Goal: Task Accomplishment & Management: Use online tool/utility

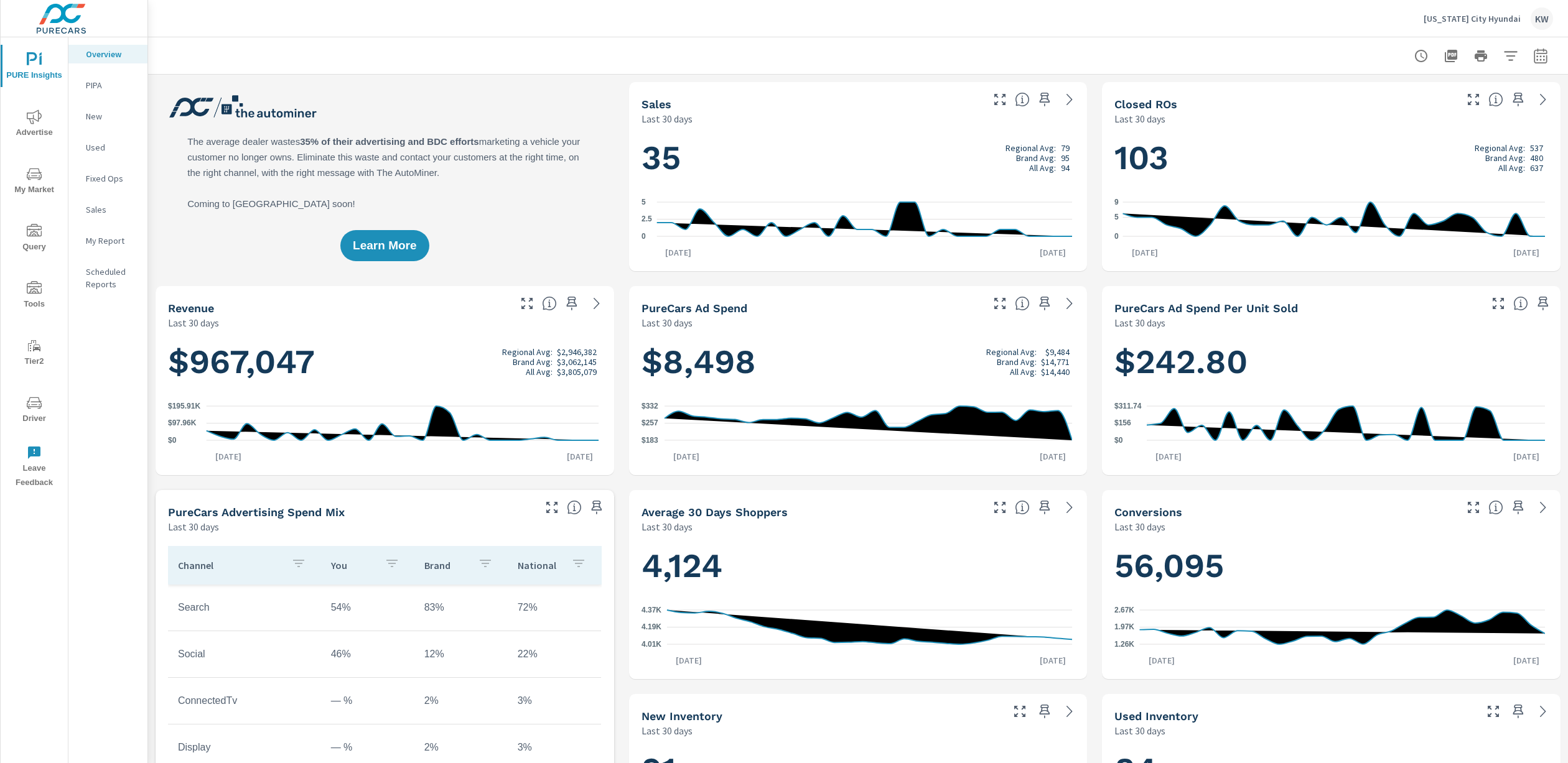
click at [34, 181] on span "My Market" at bounding box center [34, 182] width 60 height 30
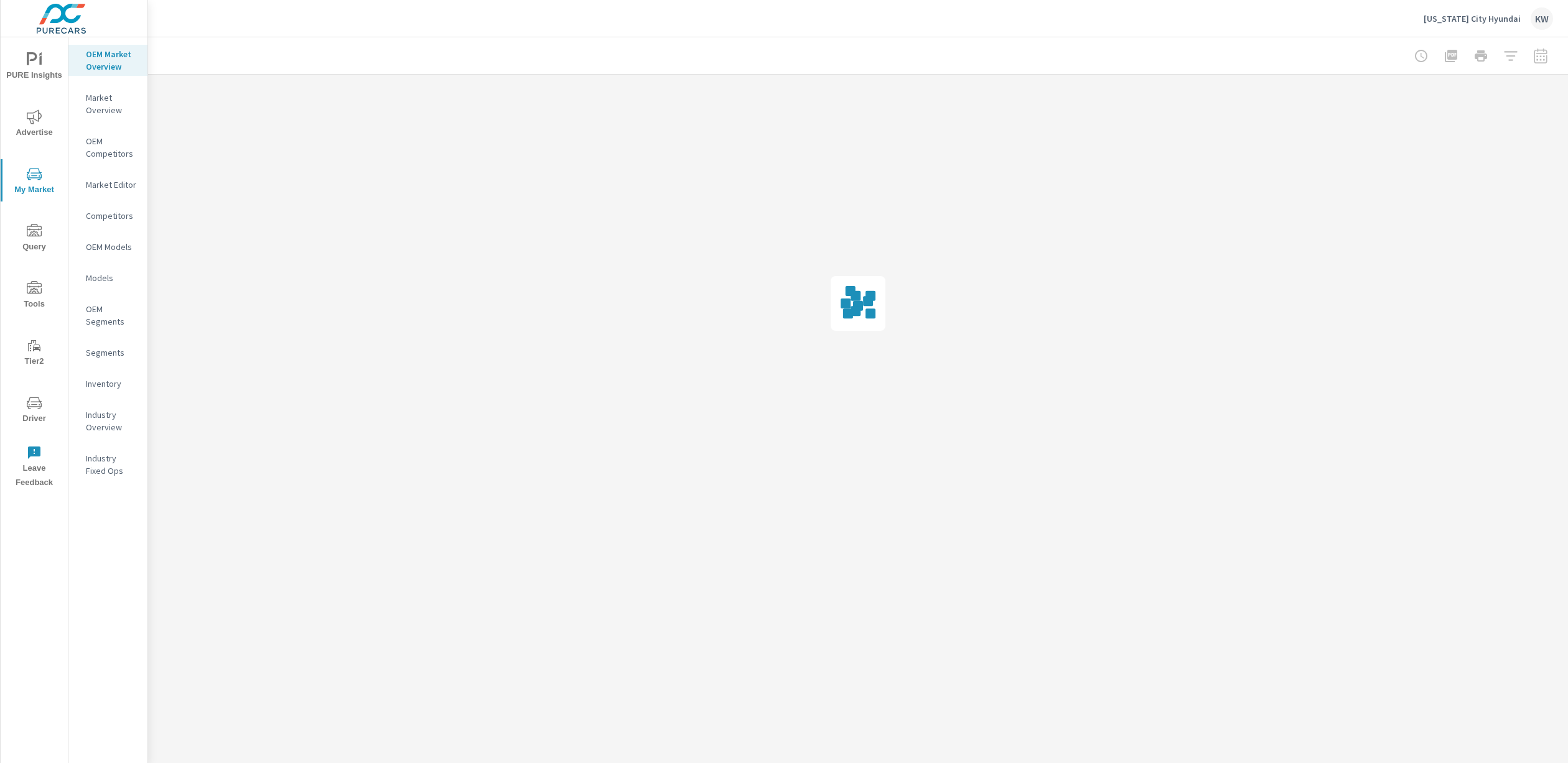
click at [38, 294] on icon "nav menu" at bounding box center [34, 289] width 15 height 15
click at [118, 84] on p "Onsite Offers" at bounding box center [112, 85] width 51 height 13
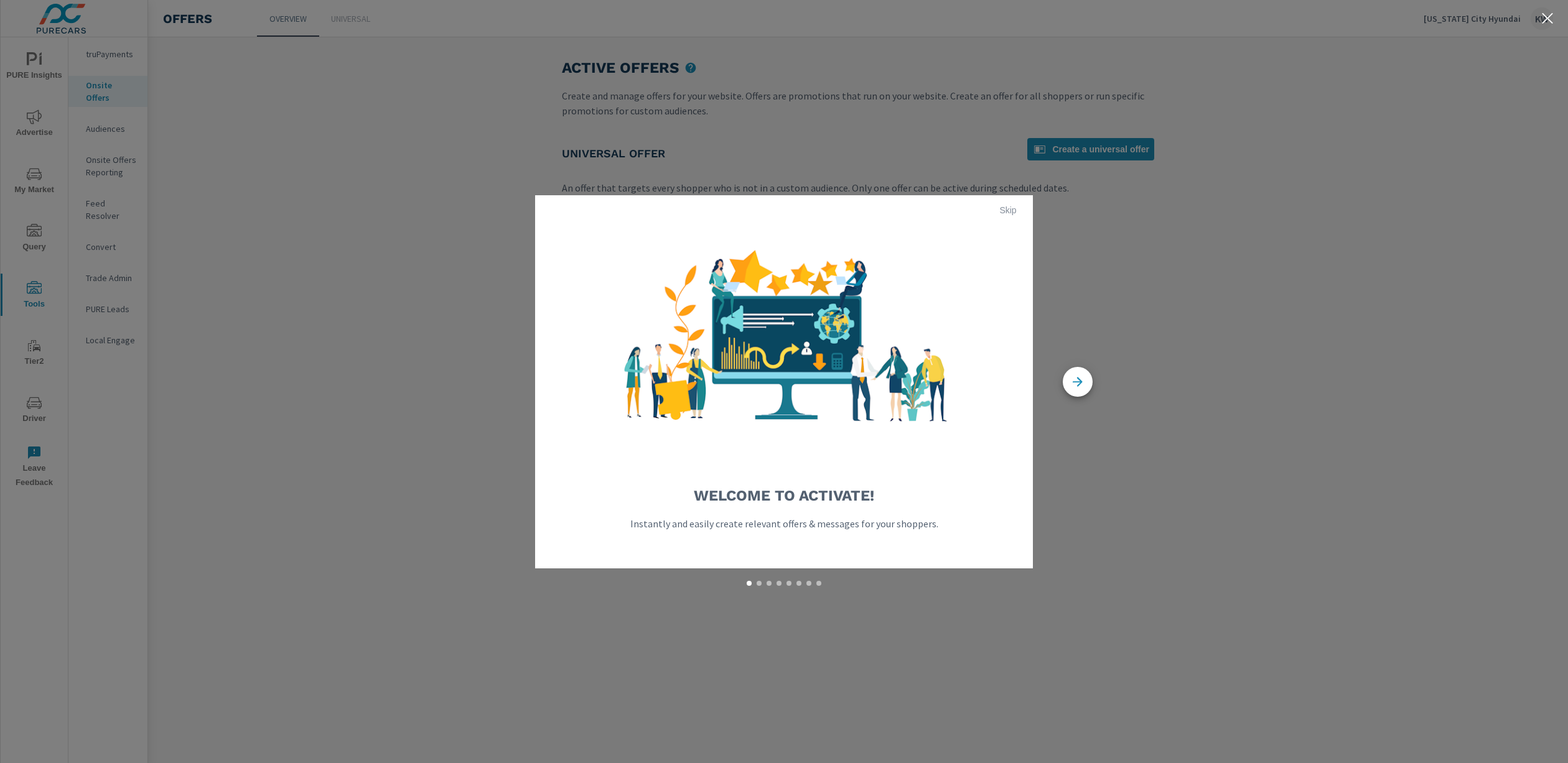
drag, startPoint x: 1027, startPoint y: 201, endPoint x: 1018, endPoint y: 208, distance: 11.4
click at [1027, 201] on button "Skip" at bounding box center [1007, 210] width 39 height 20
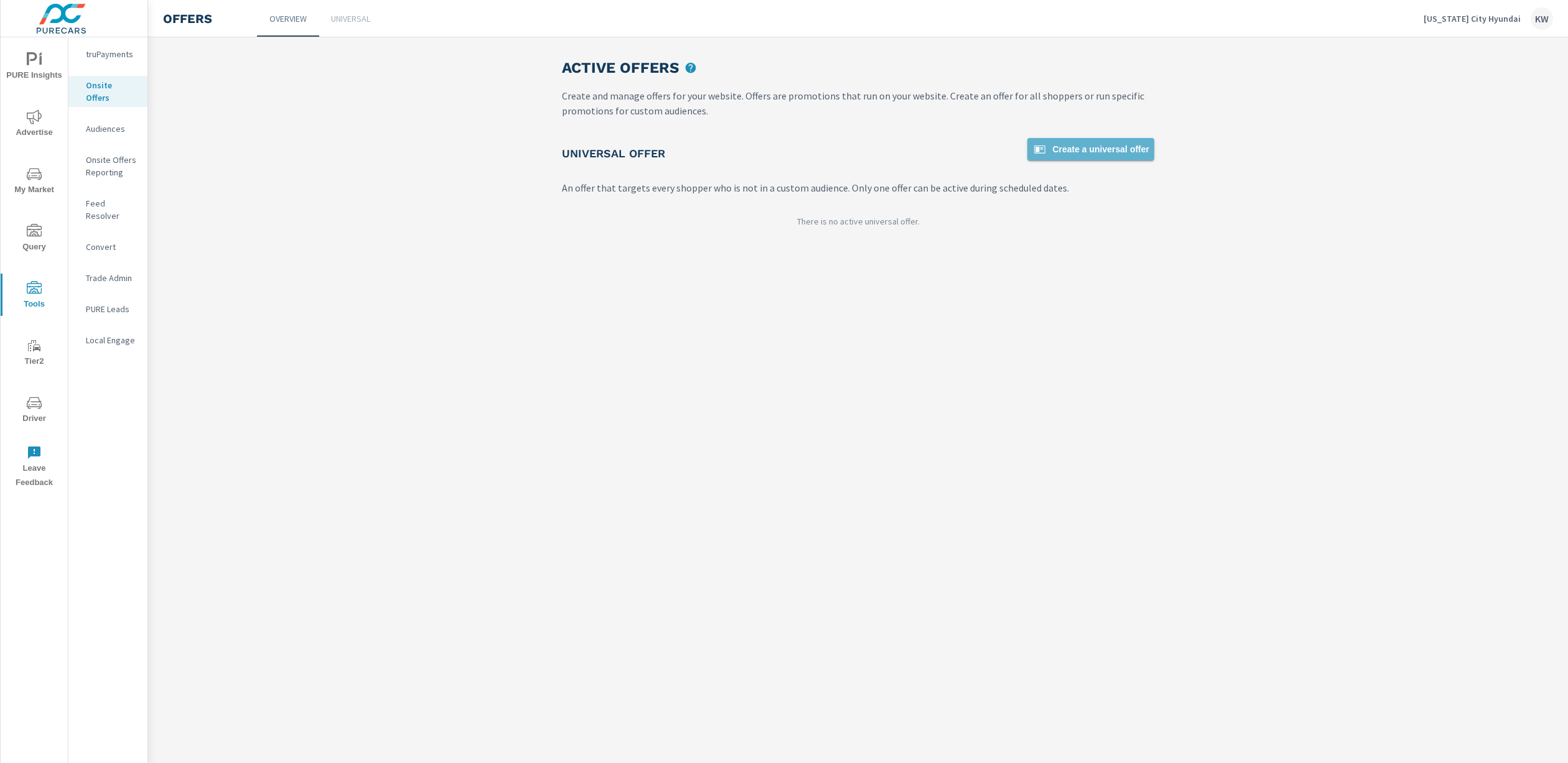
drag, startPoint x: 1097, startPoint y: 148, endPoint x: 1092, endPoint y: 149, distance: 5.1
click at [1077, 145] on span "Create a universal offer" at bounding box center [1091, 149] width 117 height 15
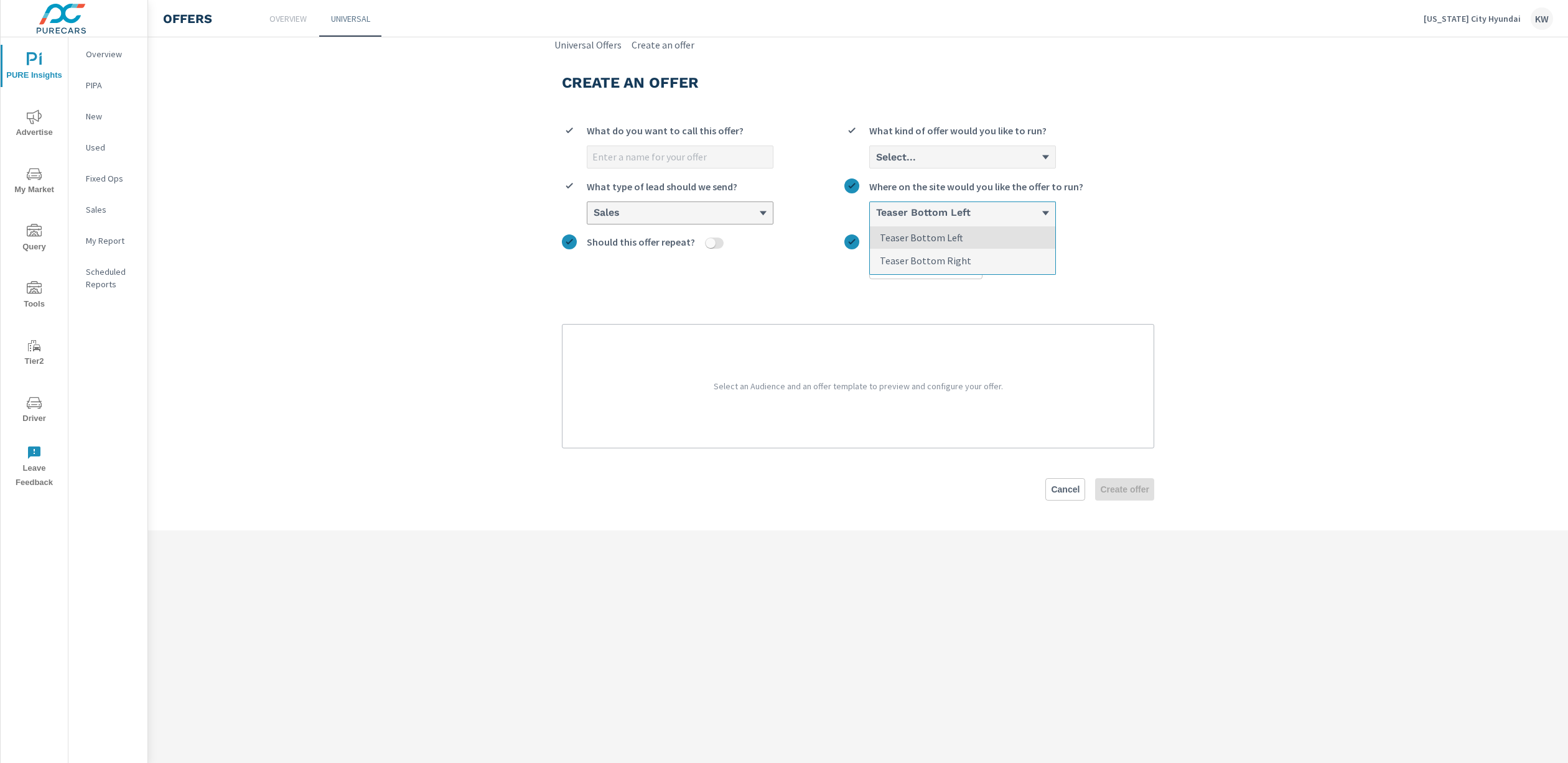
click at [1051, 213] on icon at bounding box center [1046, 213] width 9 height 9
click at [876, 213] on input "option Teaser Bottom Left focused, 1 of 2. 2 results available. Use Up and Down…" at bounding box center [875, 214] width 1 height 11
drag, startPoint x: 1223, startPoint y: 221, endPoint x: 1195, endPoint y: 216, distance: 28.4
click at [1223, 221] on section "Create an offer What do you want to call this offer? Select... What kind of off…" at bounding box center [858, 292] width 1420 height 479
click at [1040, 156] on div "Select..." at bounding box center [958, 157] width 166 height 12
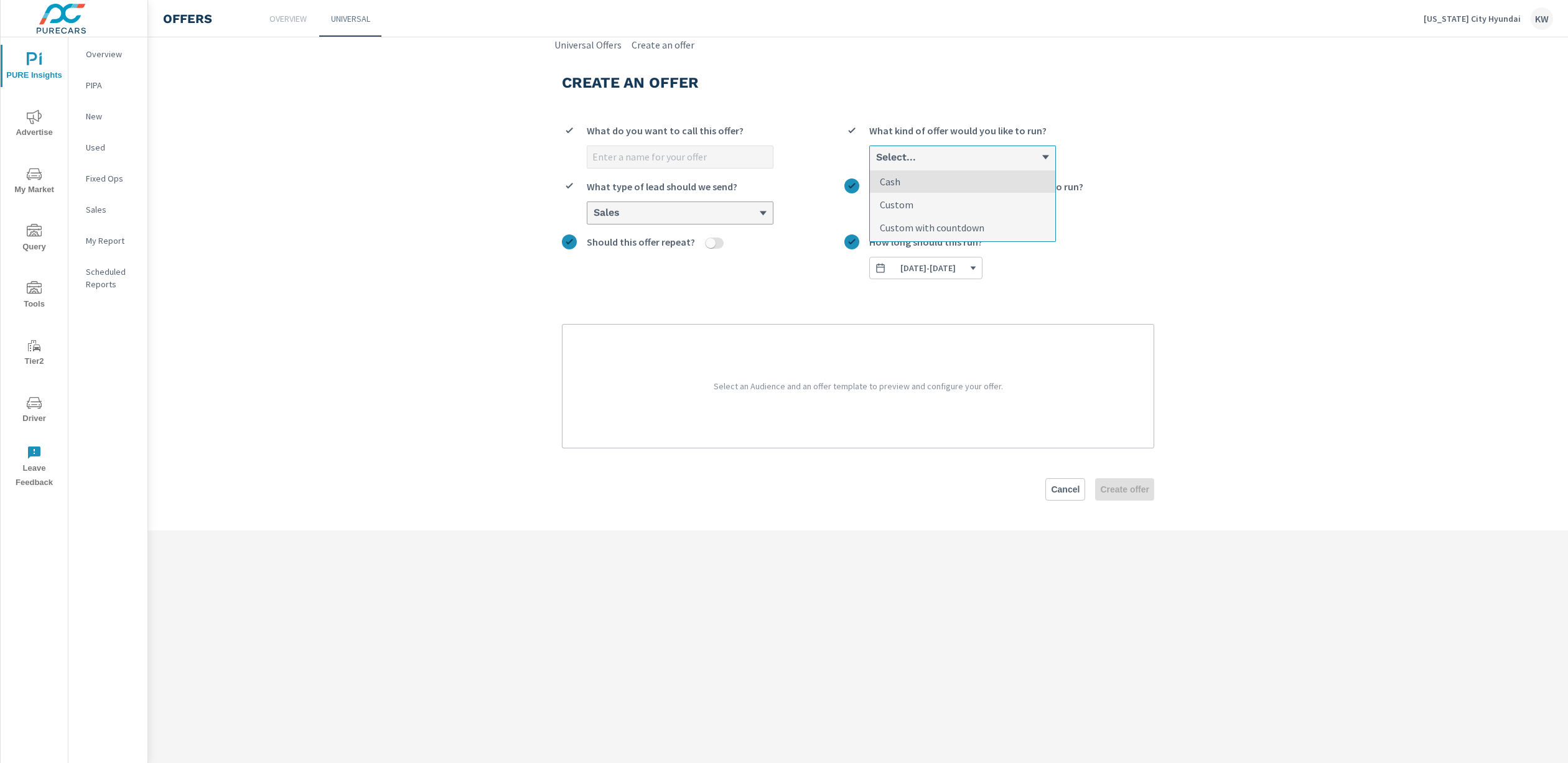
click at [876, 156] on input "option Cash focused, 1 of 3. 3 results available. Use Up and Down to choose opt…" at bounding box center [875, 157] width 1 height 11
click at [1231, 165] on section "Create an offer What do you want to call this offer? option Cash focused, 1 of …" at bounding box center [858, 292] width 1420 height 479
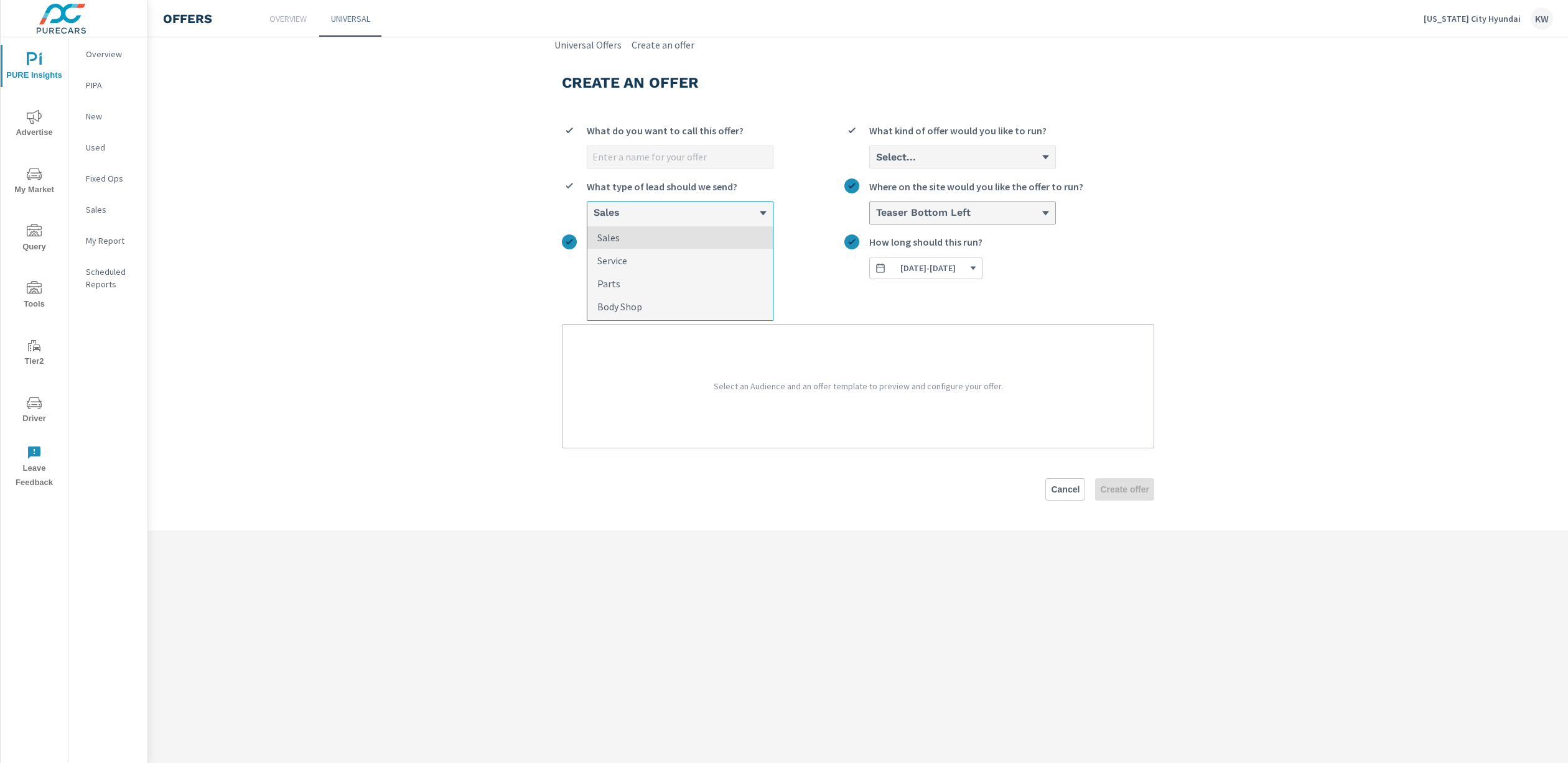
click at [769, 212] on div "Sales" at bounding box center [680, 213] width 185 height 22
click at [594, 212] on input "option Sales focused, 1 of 4. 4 results available. Use Up and Down to choose op…" at bounding box center [593, 214] width 1 height 11
click at [411, 333] on section "Create an offer What do you want to call this offer? Select... What kind of off…" at bounding box center [858, 292] width 1420 height 479
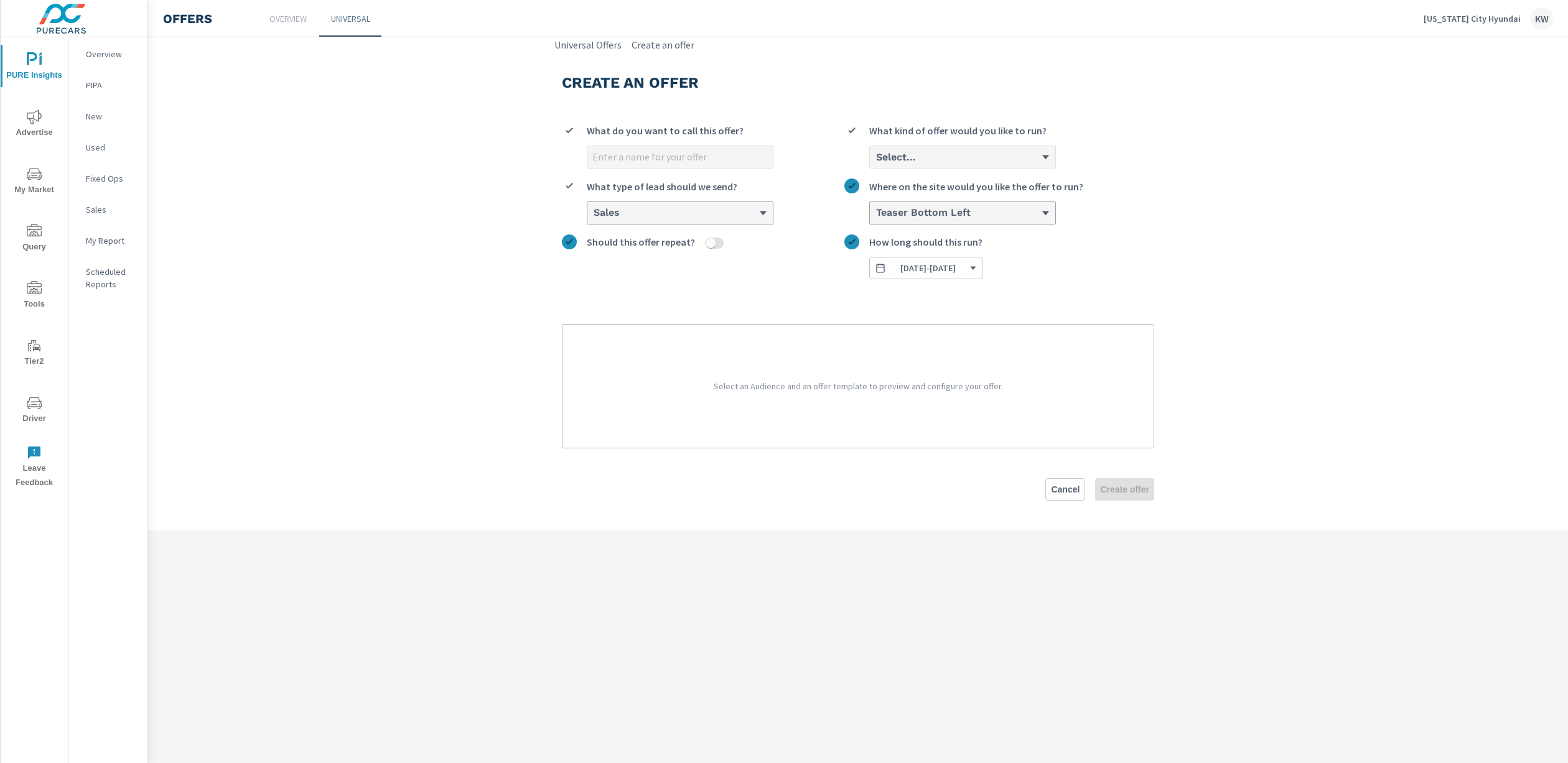
click at [515, 299] on section "Create an offer What do you want to call this offer? Select... What kind of off…" at bounding box center [858, 292] width 1420 height 479
